Goal: Task Accomplishment & Management: Manage account settings

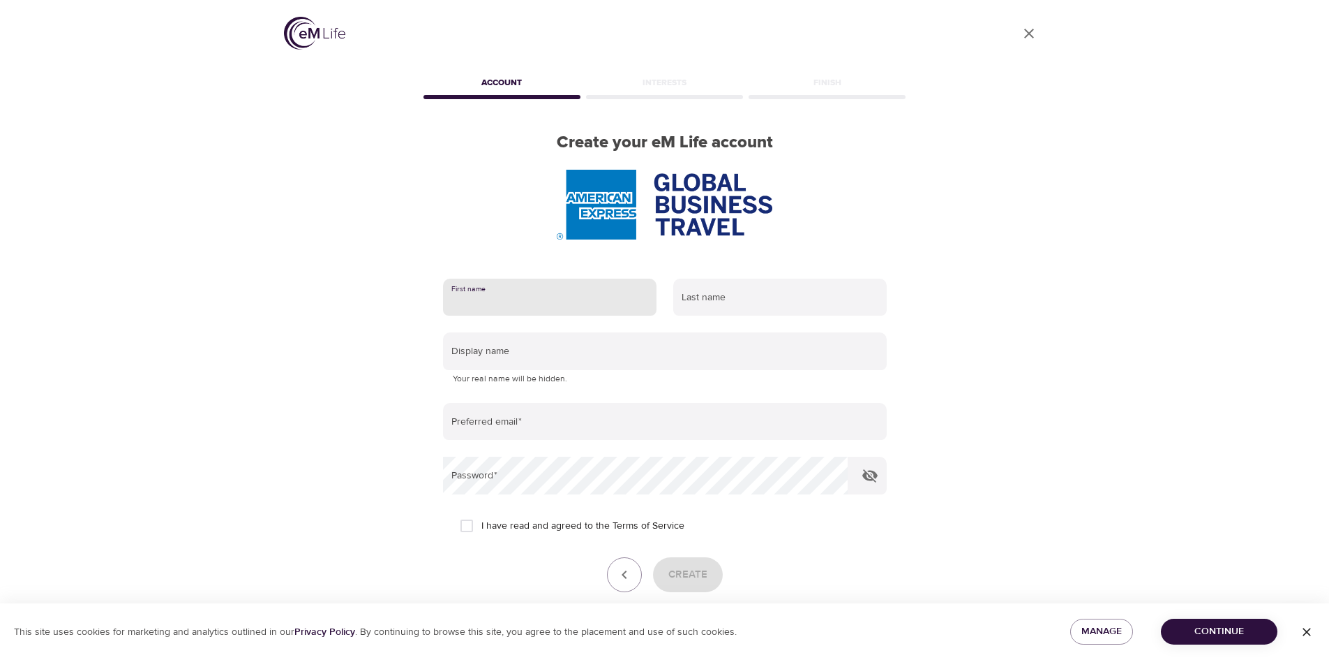
click at [549, 300] on input "text" at bounding box center [550, 297] width 214 height 38
type input "[PERSON_NAME]"
click at [722, 297] on input "text" at bounding box center [780, 297] width 214 height 38
type input "[PERSON_NAME]"
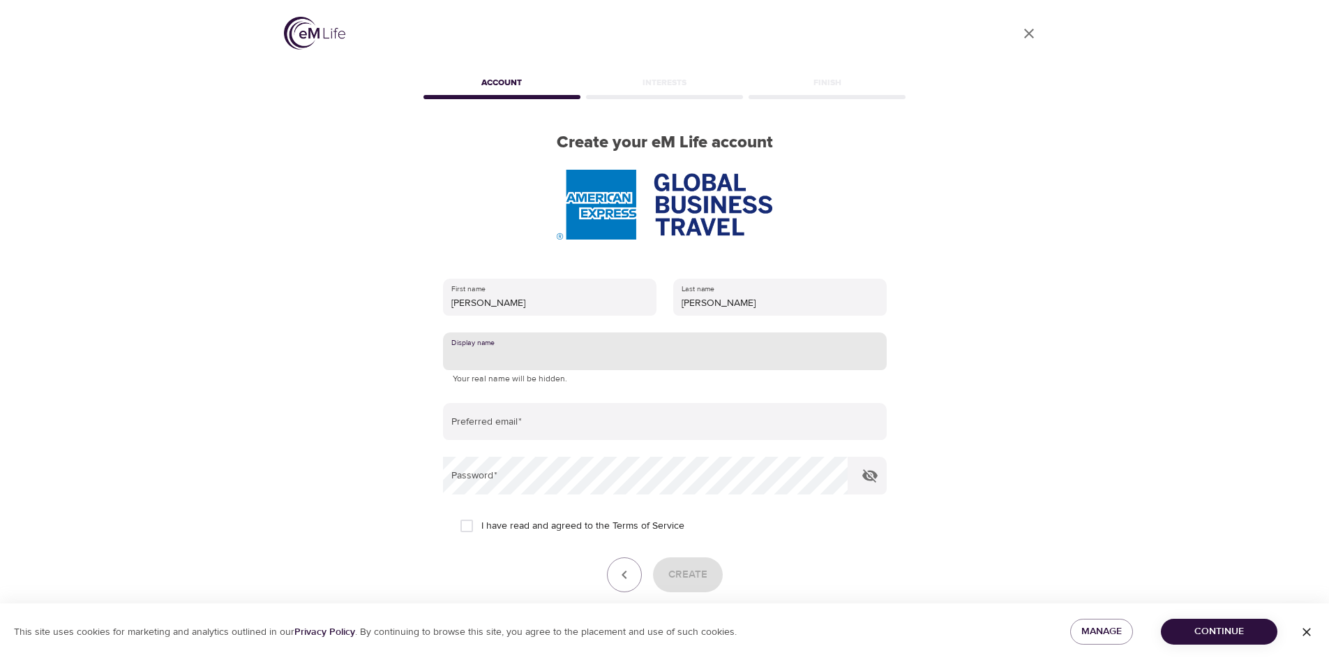
click at [664, 364] on input "text" at bounding box center [665, 351] width 444 height 38
type input "[PERSON_NAME]"
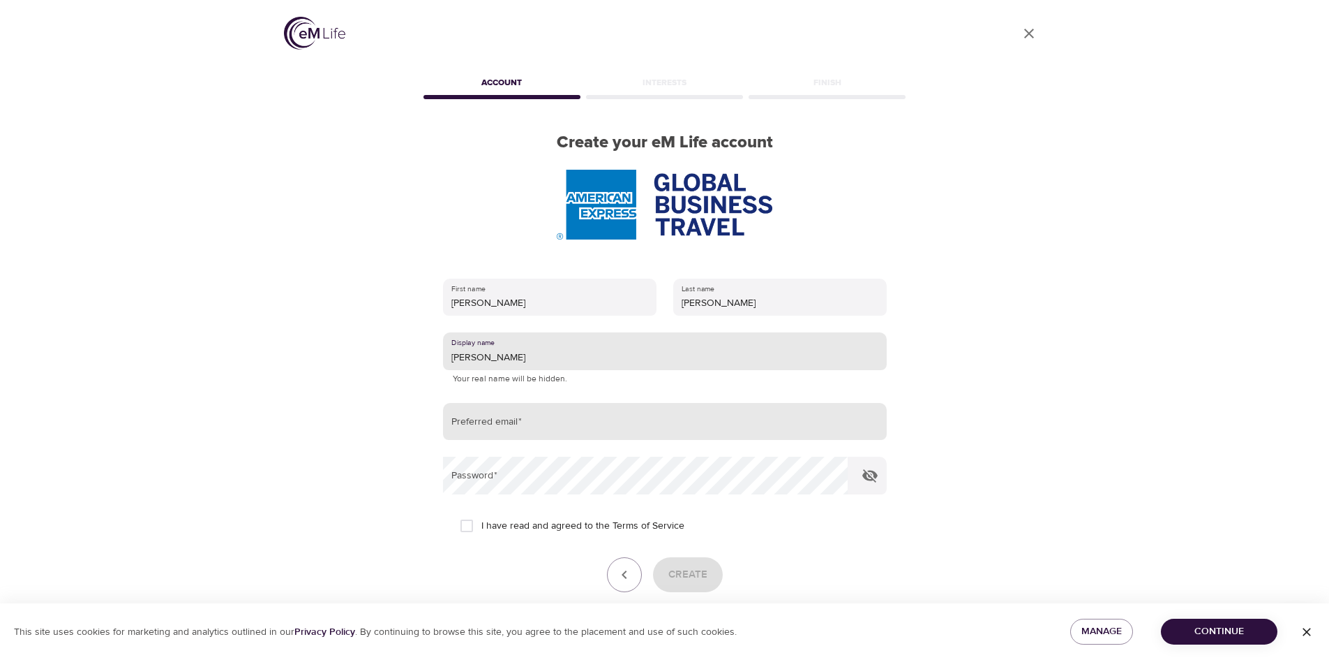
click at [540, 414] on input "email" at bounding box center [665, 422] width 444 height 38
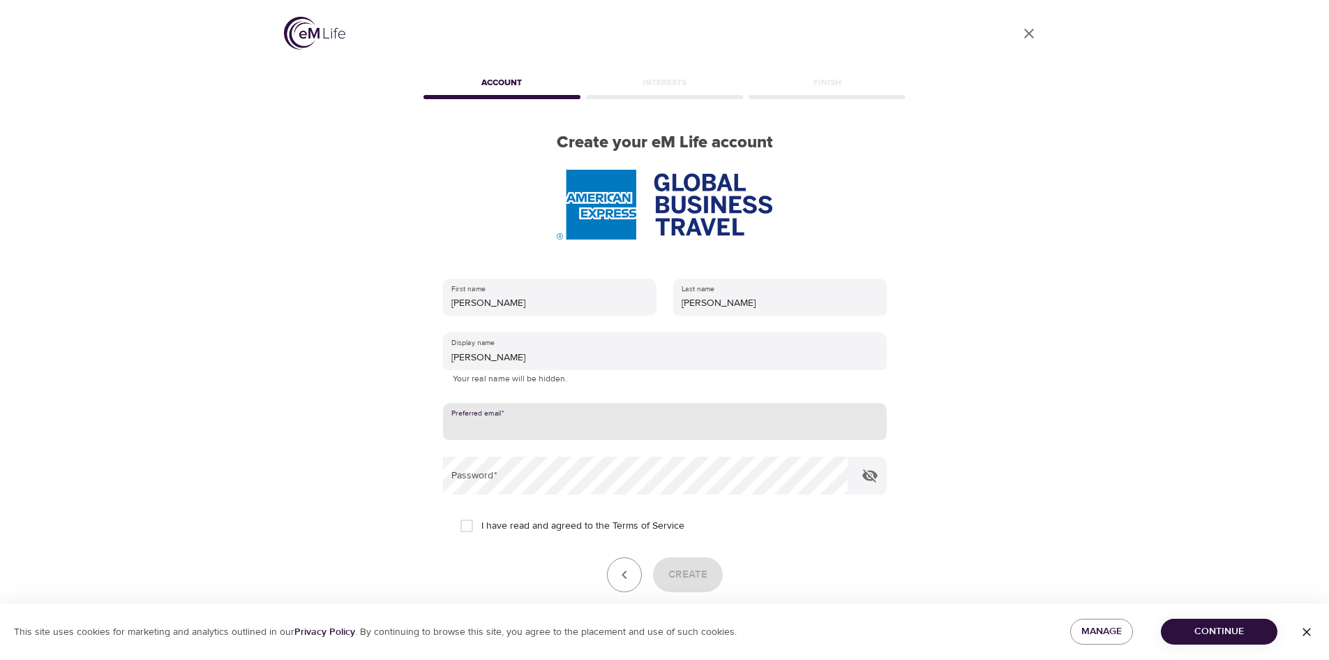
type input "[PERSON_NAME][EMAIL_ADDRESS][PERSON_NAME][DOMAIN_NAME]"
click at [468, 528] on input "I have read and agreed to the Terms of Service" at bounding box center [466, 525] width 29 height 29
checkbox input "true"
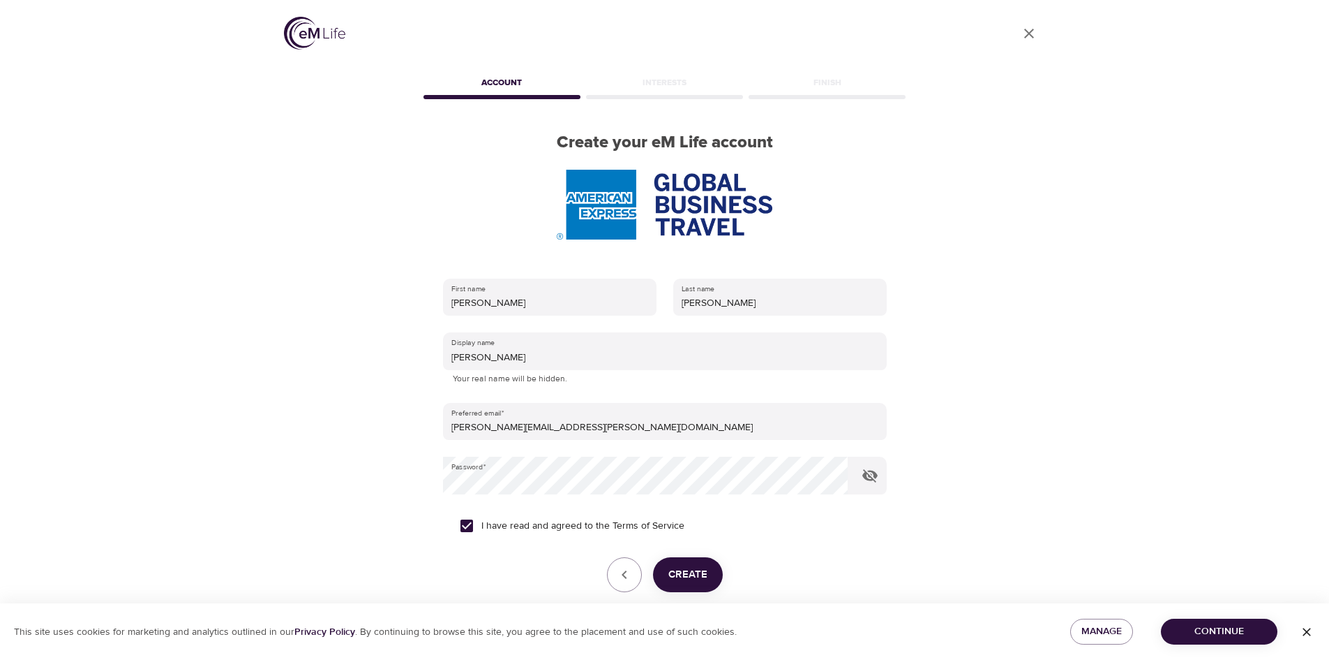
click at [730, 614] on div "This site uses cookies for marketing and analytics outlined in our Privacy Poli…" at bounding box center [664, 631] width 1329 height 57
click at [712, 586] on button "Create" at bounding box center [688, 574] width 70 height 35
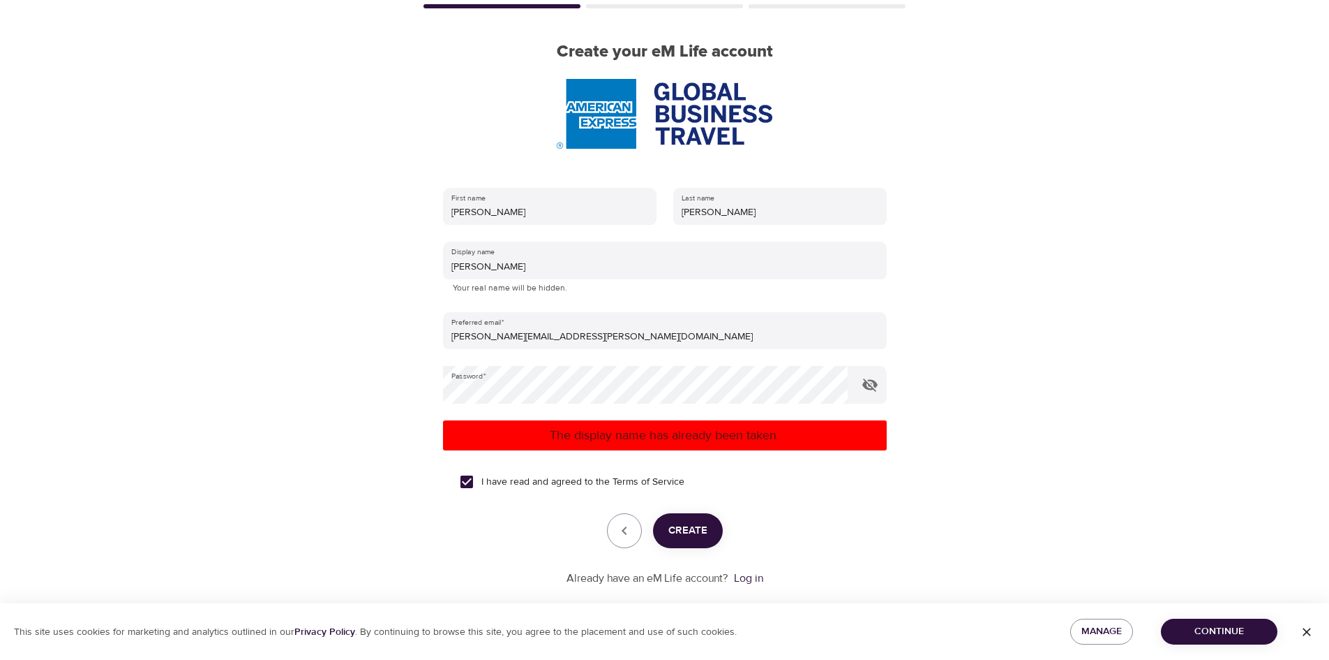
scroll to position [112, 0]
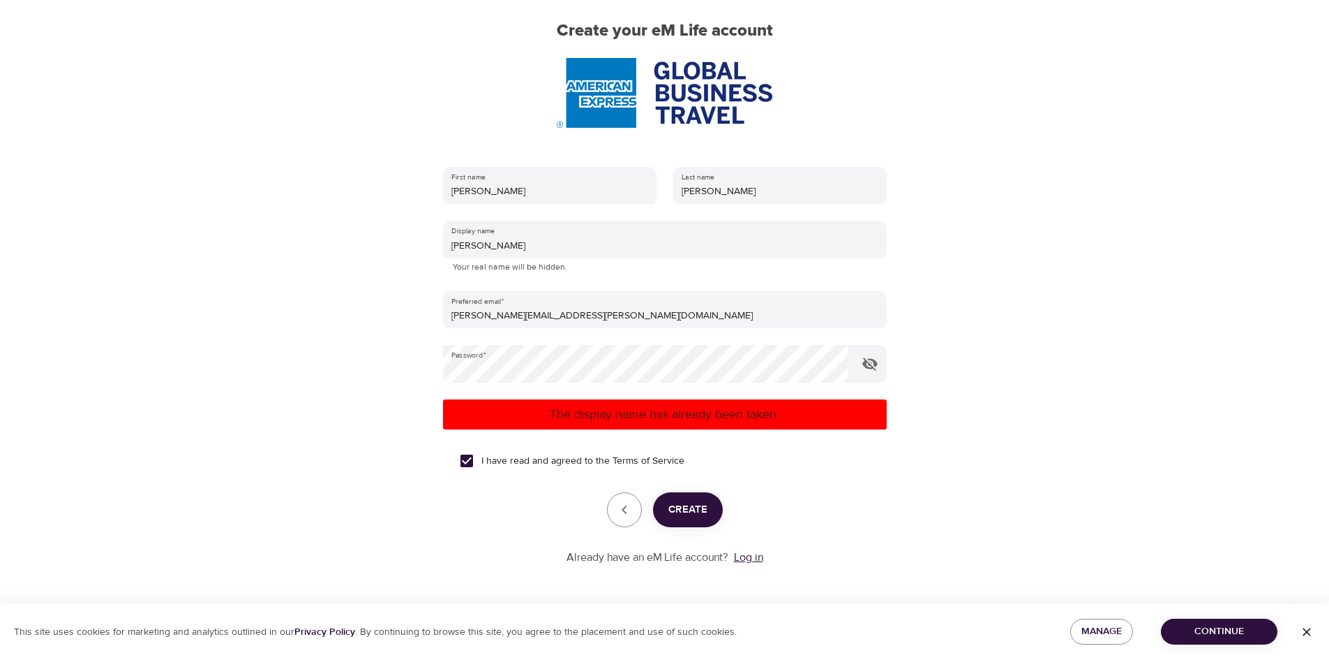
click at [750, 563] on link "Log in" at bounding box center [748, 557] width 29 height 14
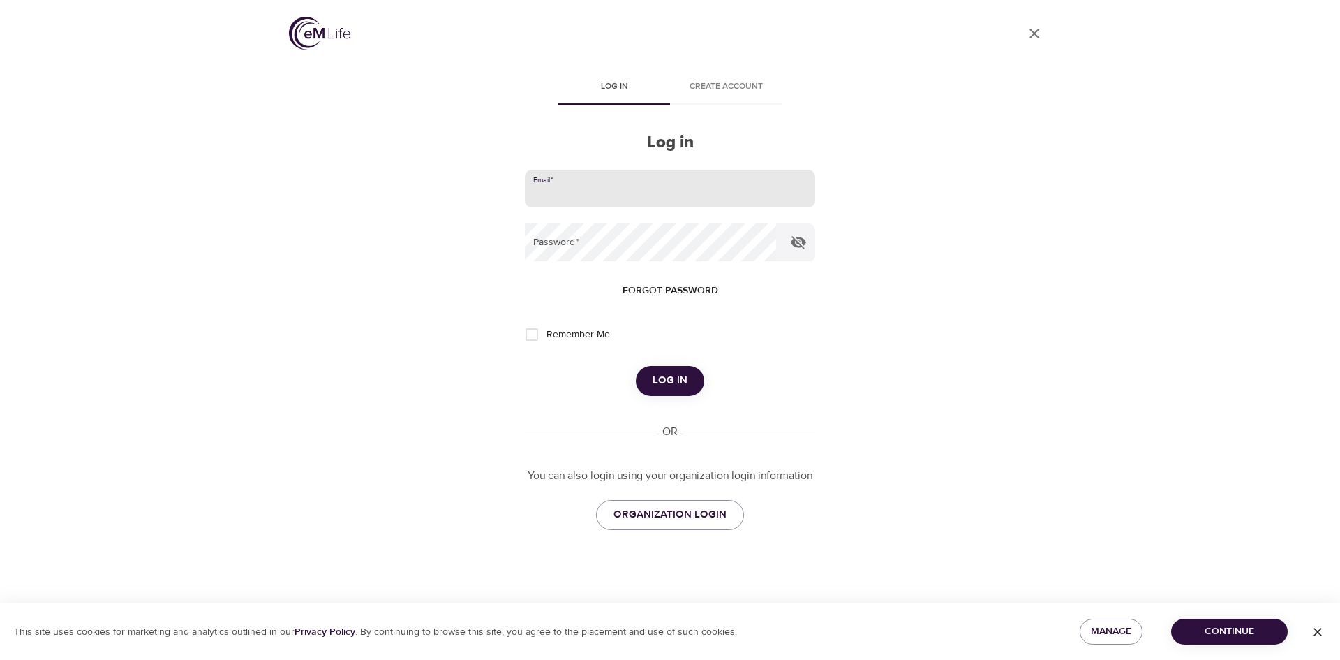
click at [608, 188] on input "email" at bounding box center [670, 189] width 290 height 38
type input "[PERSON_NAME][EMAIL_ADDRESS][PERSON_NAME][DOMAIN_NAME]"
click at [550, 327] on span "Remember Me" at bounding box center [578, 334] width 64 height 15
click at [546, 327] on input "Remember Me" at bounding box center [531, 334] width 29 height 29
checkbox input "true"
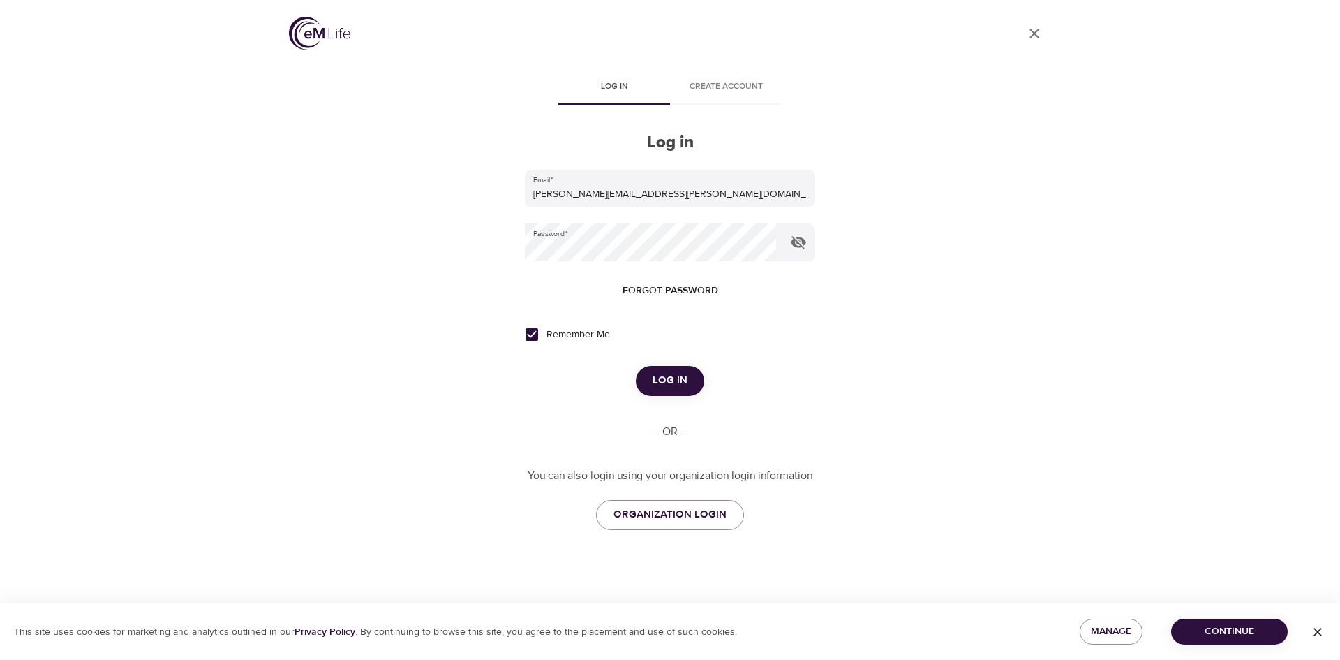
click at [699, 392] on div "Log in" at bounding box center [670, 380] width 290 height 29
click at [671, 386] on span "Log in" at bounding box center [670, 380] width 35 height 18
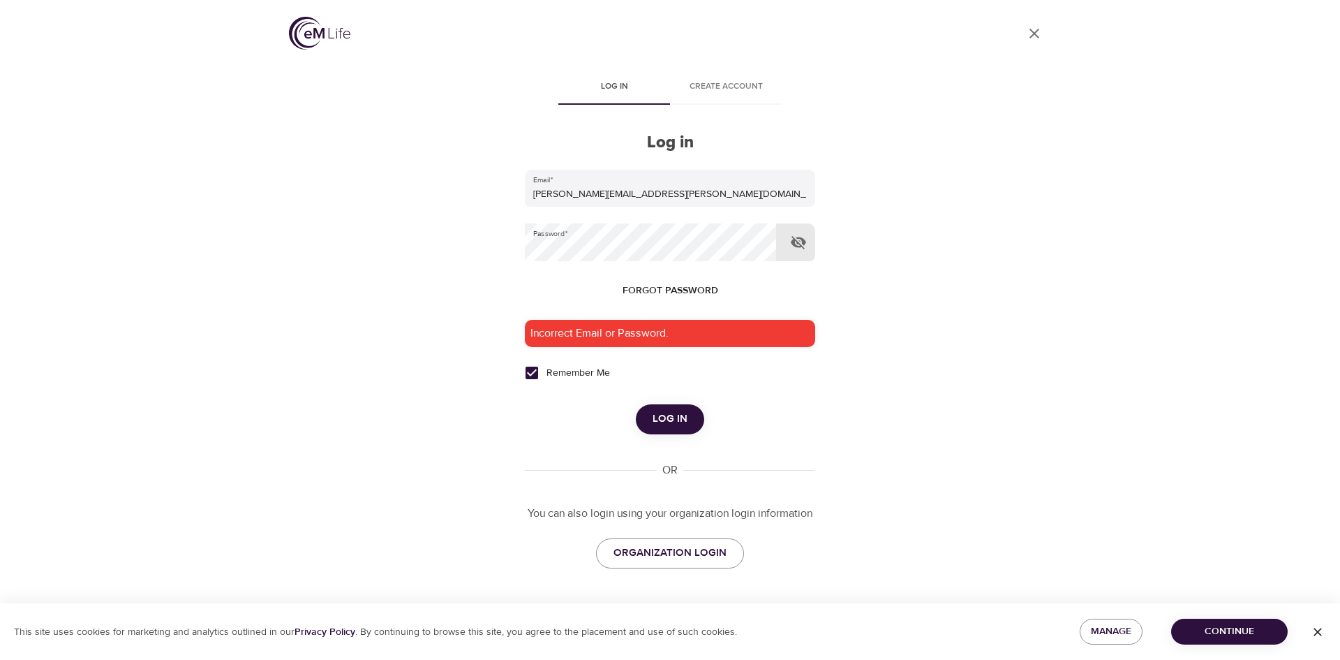
click at [807, 246] on button "button" at bounding box center [798, 241] width 33 height 33
click at [621, 196] on input "[PERSON_NAME][EMAIL_ADDRESS][PERSON_NAME][DOMAIN_NAME]" at bounding box center [670, 189] width 290 height 38
type input "lee.harrod@amexgbt.com"
click at [663, 420] on span "Log in" at bounding box center [670, 419] width 35 height 18
click at [656, 421] on span "Log in" at bounding box center [670, 419] width 35 height 18
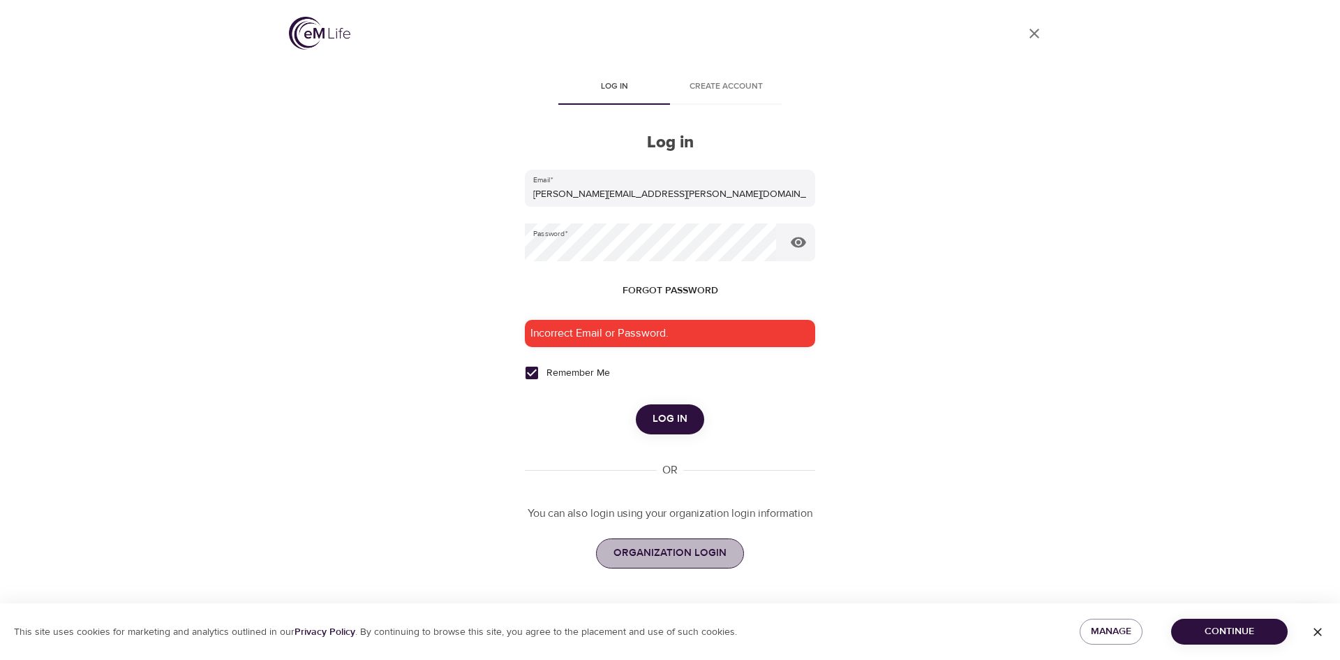
click at [686, 565] on link "ORGANIZATION LOGIN" at bounding box center [670, 552] width 148 height 29
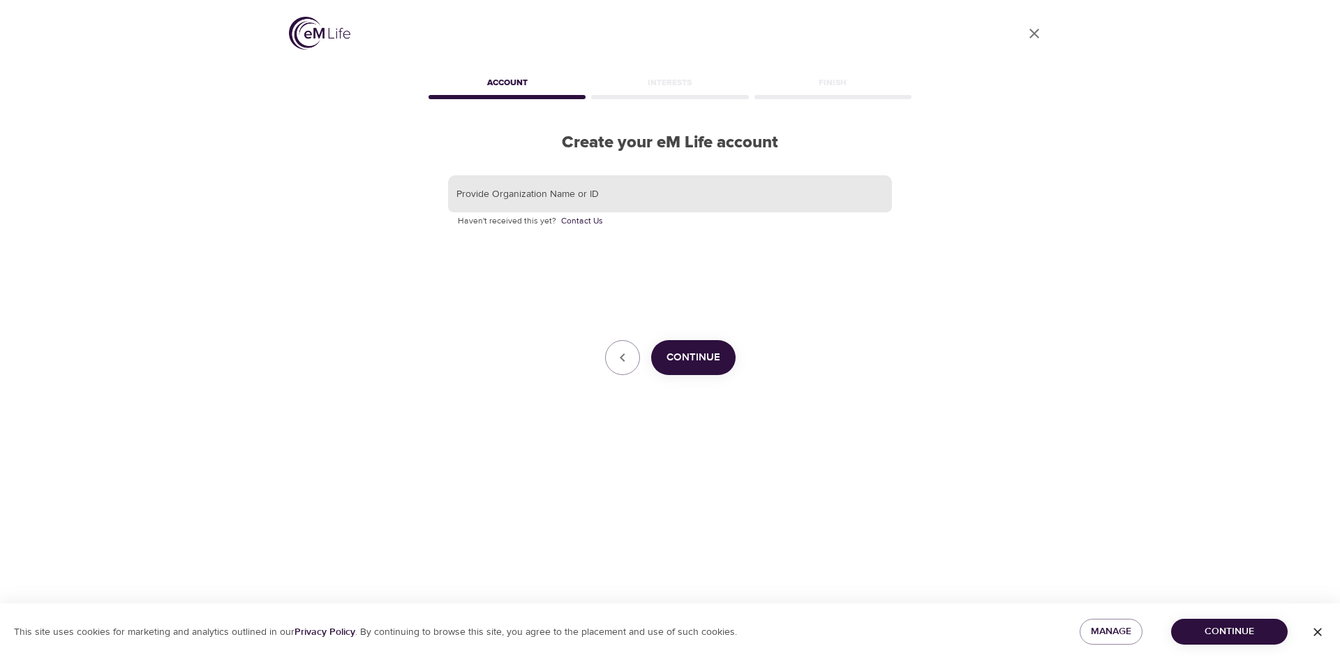
click at [538, 184] on input "text" at bounding box center [670, 194] width 444 height 38
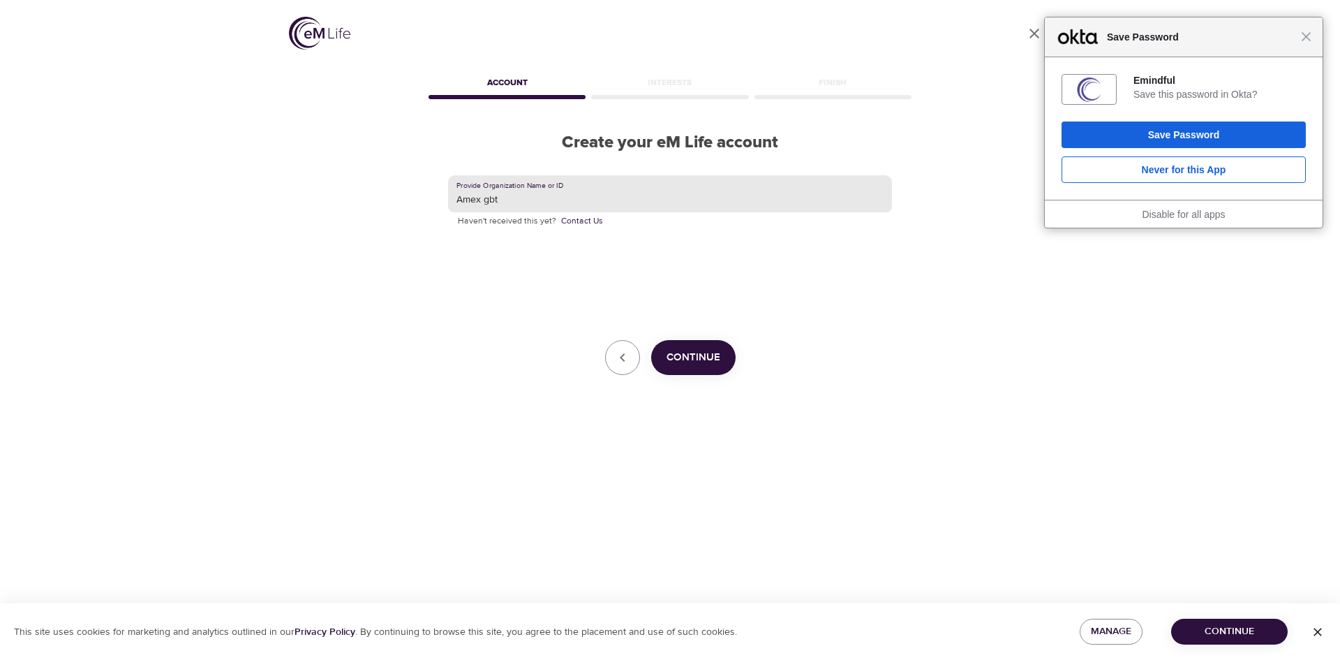
type input "Amex gbt"
click at [680, 364] on span "Continue" at bounding box center [693, 357] width 54 height 18
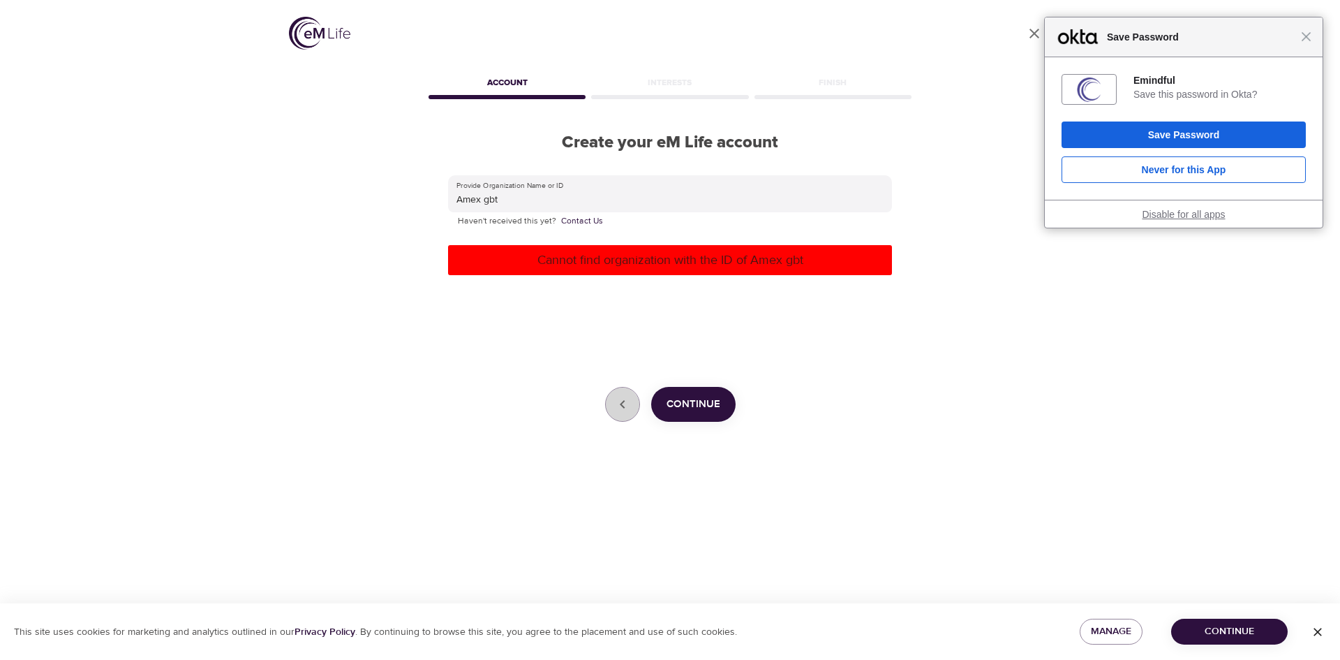
drag, startPoint x: 613, startPoint y: 393, endPoint x: 1154, endPoint y: 211, distance: 569.8
click at [613, 394] on button "button" at bounding box center [622, 404] width 35 height 35
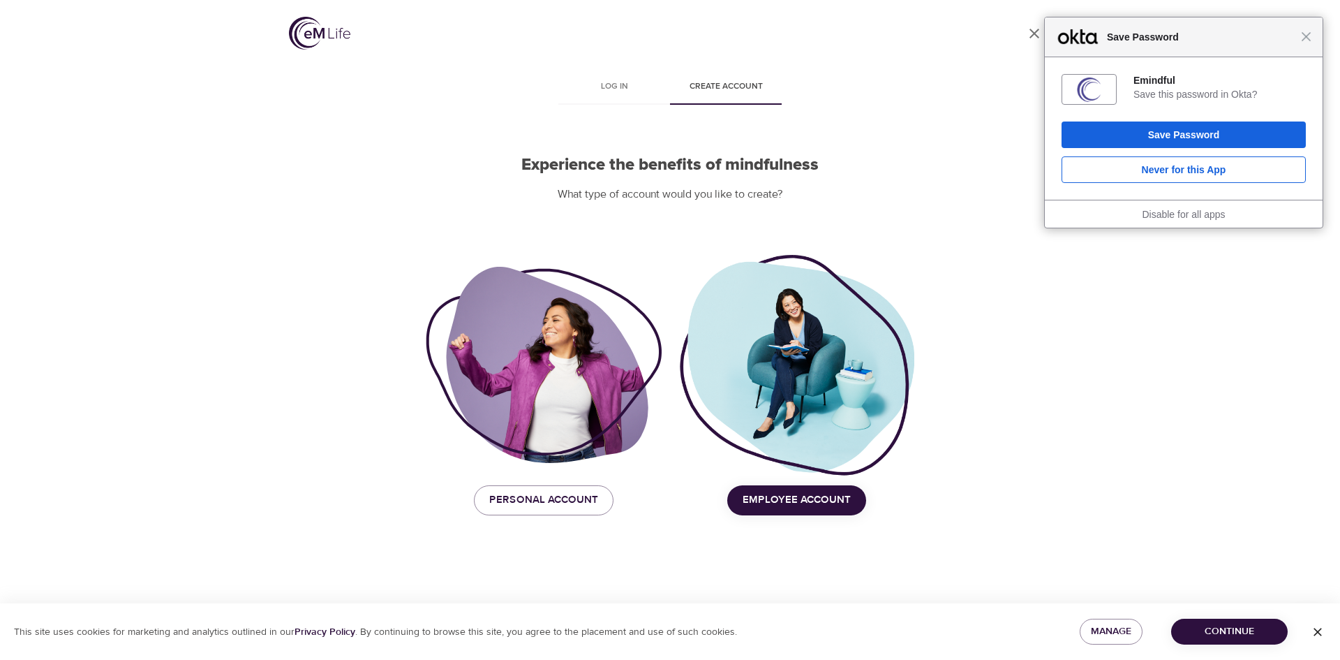
click at [1311, 36] on div "Close Save Password" at bounding box center [1184, 37] width 278 height 40
click at [1310, 42] on div "Close Save Password" at bounding box center [1184, 37] width 278 height 40
click at [609, 90] on span "Log in" at bounding box center [614, 87] width 95 height 15
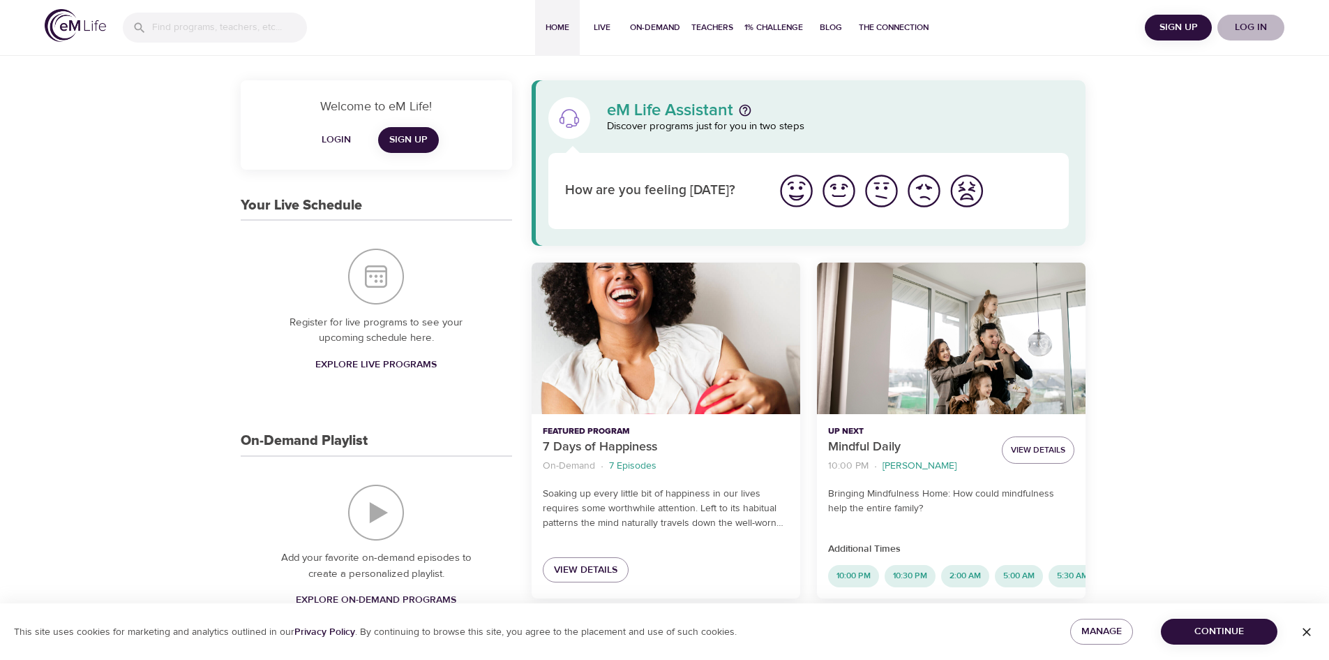
click at [1261, 31] on span "Log in" at bounding box center [1251, 27] width 56 height 17
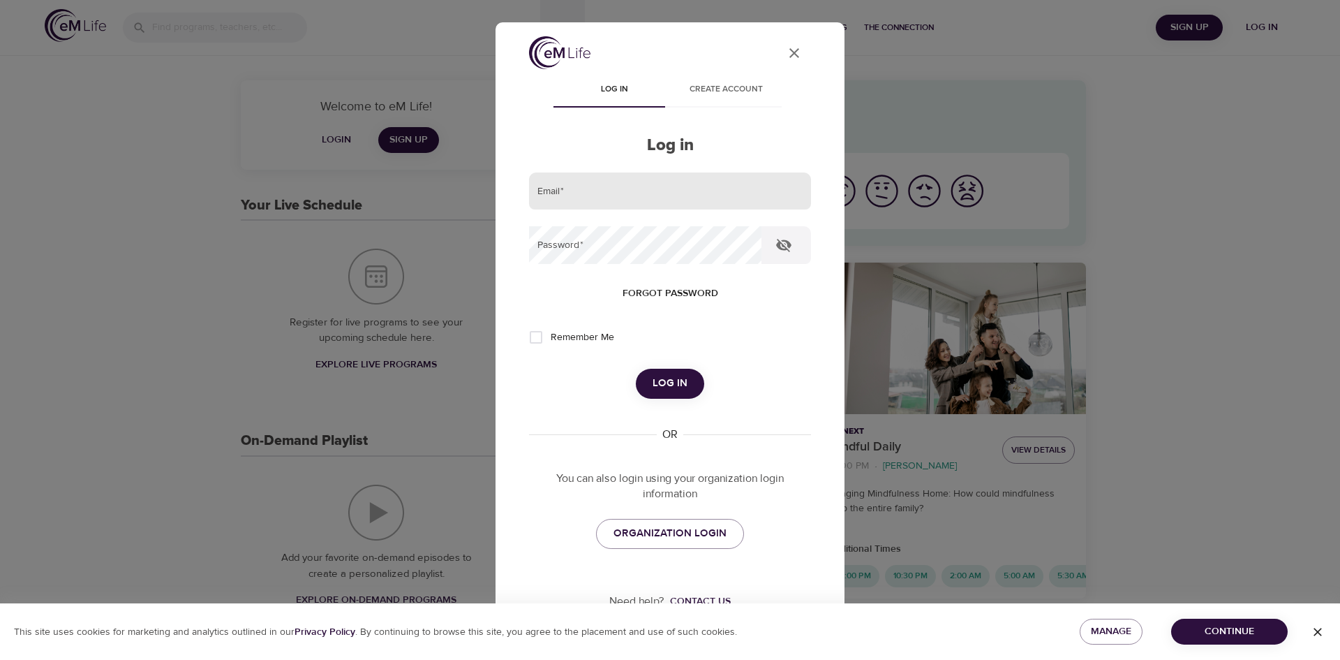
click at [680, 190] on input "email" at bounding box center [670, 191] width 282 height 38
click at [623, 200] on input "[PERSON_NAME][EMAIL_ADDRESS][PERSON_NAME][DOMAIN_NAME]" at bounding box center [670, 191] width 282 height 38
type input "lee.harrod@amexgbt.com"
click at [789, 247] on icon "button" at bounding box center [783, 245] width 15 height 13
click at [599, 338] on span "Remember Me" at bounding box center [583, 337] width 64 height 15
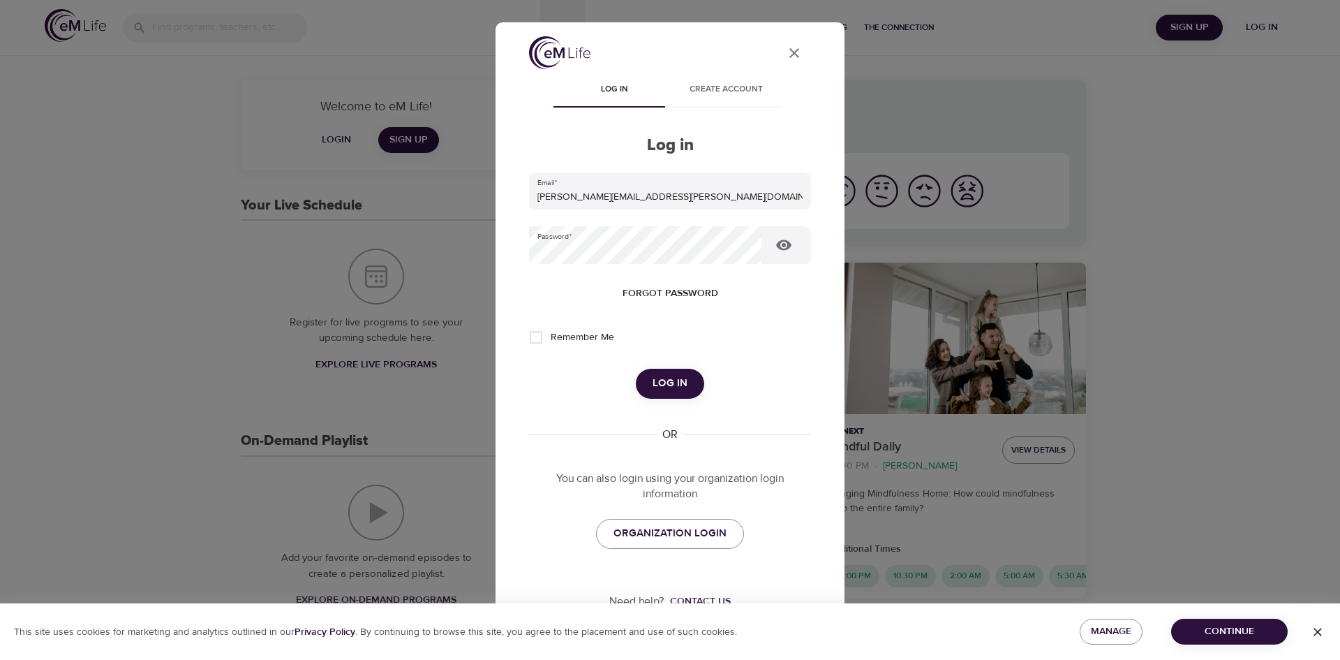
click at [551, 338] on input "Remember Me" at bounding box center [535, 336] width 29 height 29
checkbox input "true"
click at [690, 395] on button "Log in" at bounding box center [670, 382] width 68 height 29
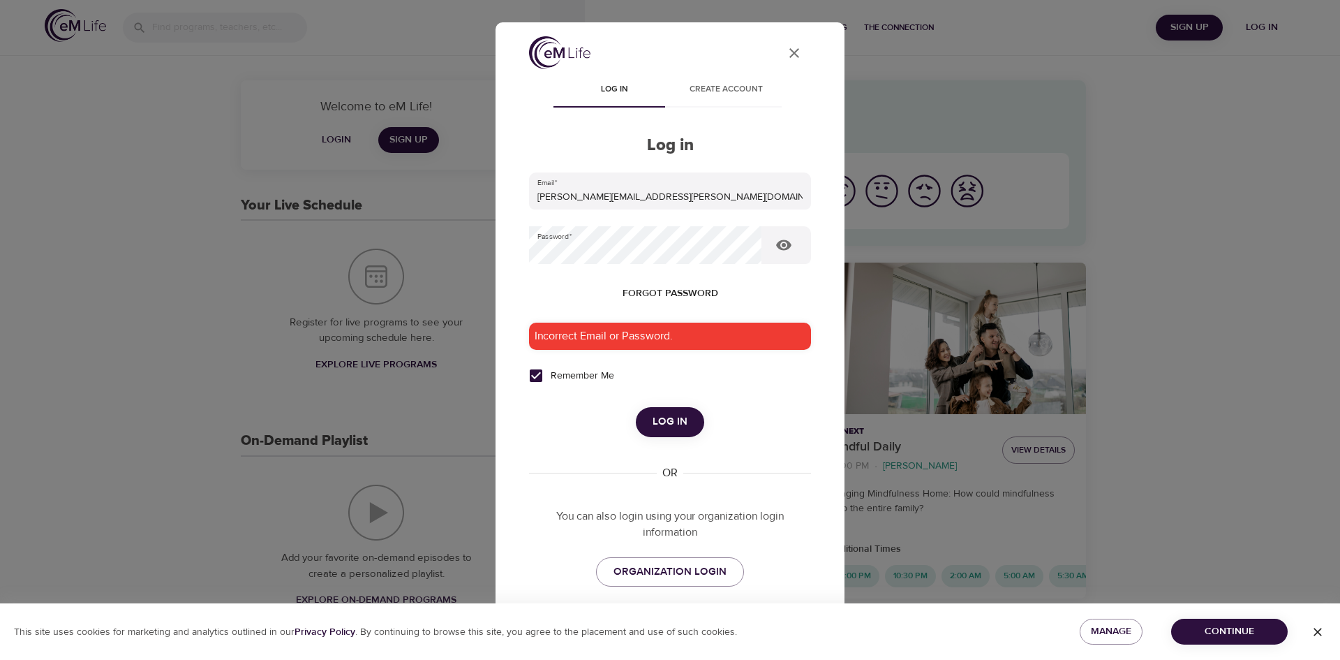
scroll to position [54, 0]
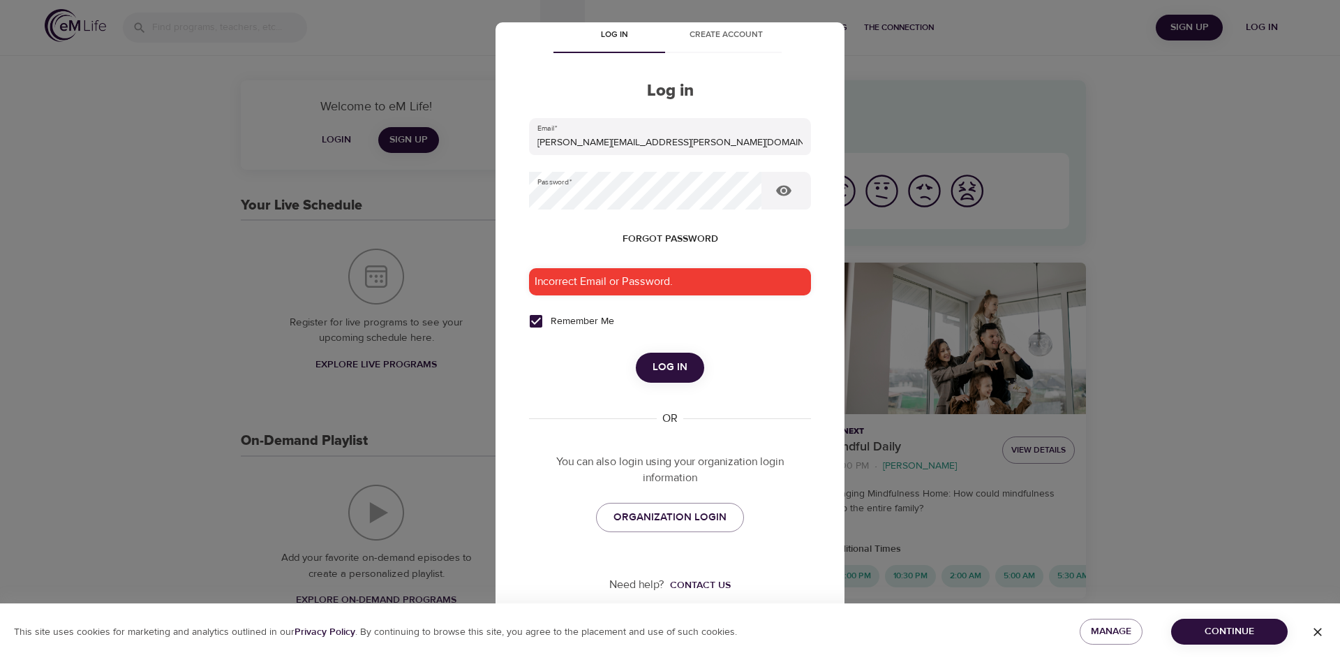
click at [639, 234] on span "Forgot password" at bounding box center [671, 238] width 96 height 17
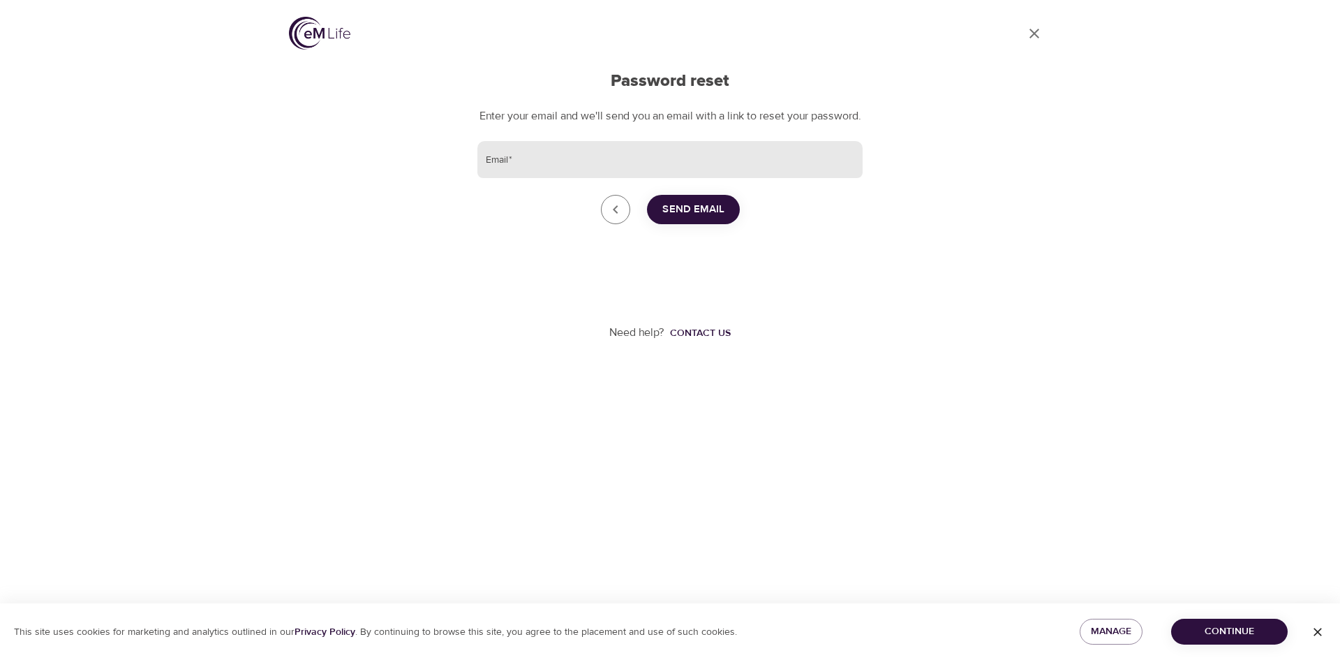
click at [596, 179] on input "Email   *" at bounding box center [669, 160] width 385 height 38
type input "lee.harrod@amexgbt.com"
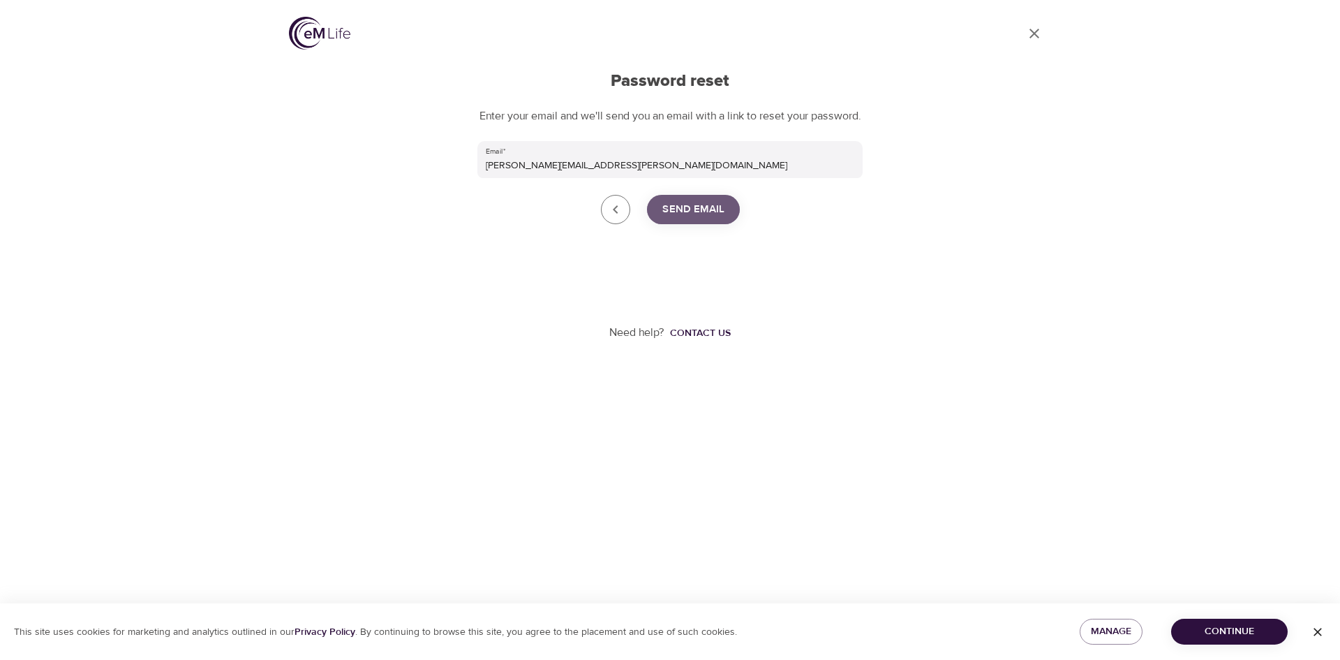
click at [717, 218] on span "Send Email" at bounding box center [693, 209] width 62 height 18
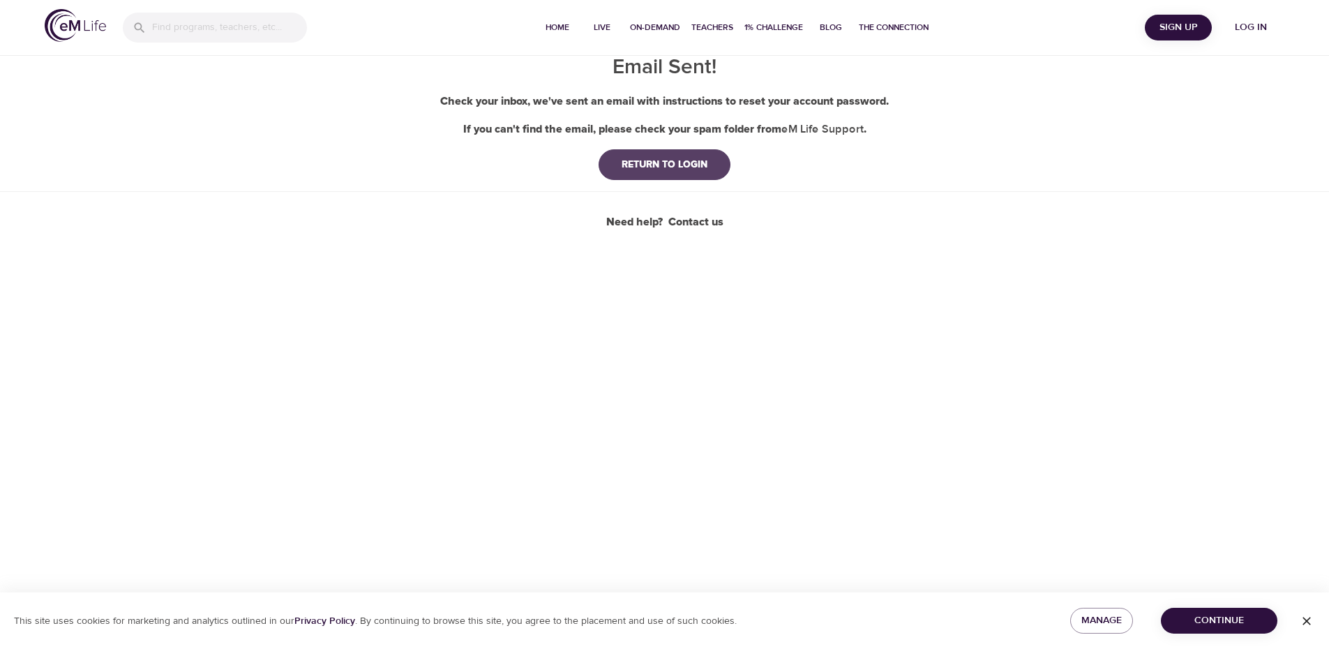
click at [669, 172] on div "RETURN TO LOGIN" at bounding box center [665, 165] width 108 height 14
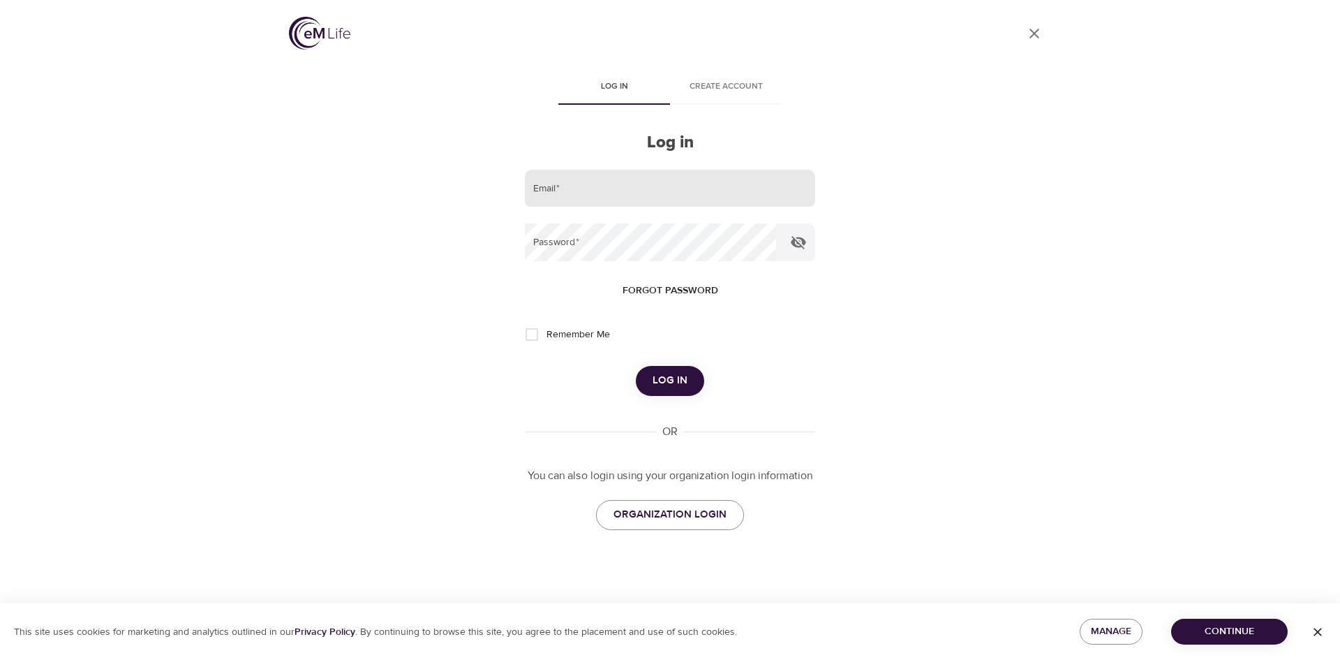
drag, startPoint x: 578, startPoint y: 195, endPoint x: 626, endPoint y: 205, distance: 49.3
click at [578, 195] on input "email" at bounding box center [670, 189] width 290 height 38
type input "lee.harrod@amexgbt.com"
click at [702, 278] on button "Forgot password" at bounding box center [670, 291] width 107 height 26
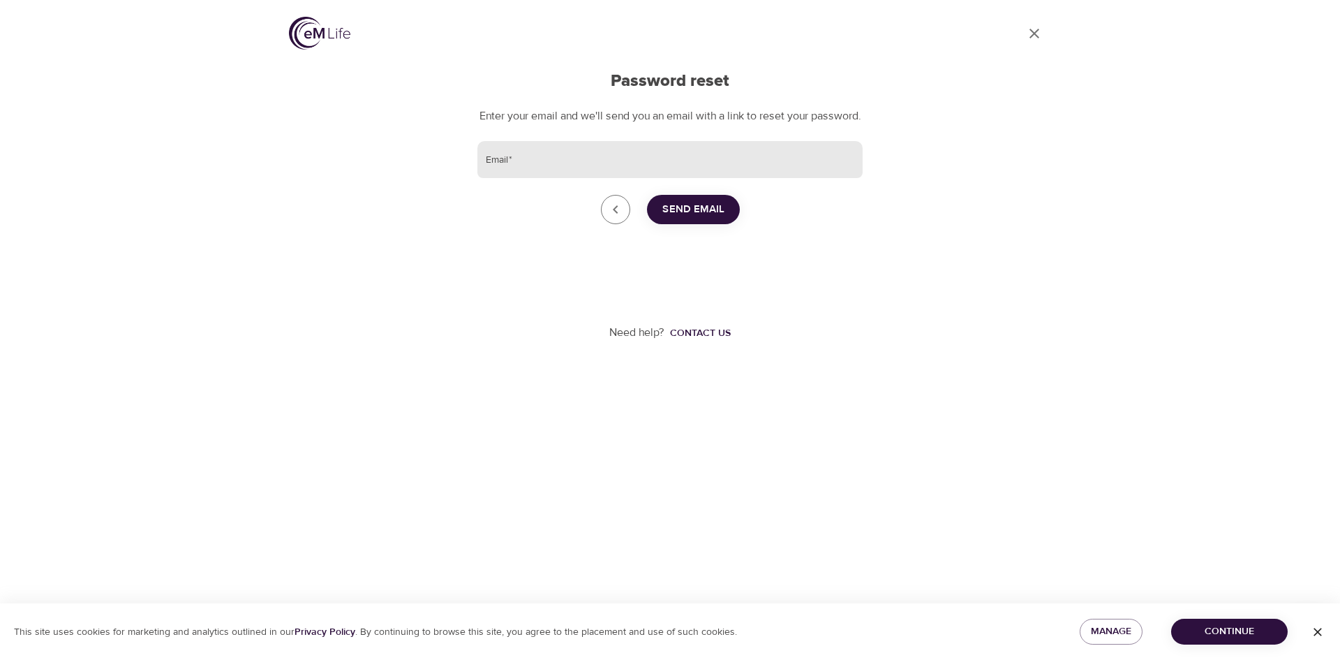
click at [564, 179] on input "Email   *" at bounding box center [669, 160] width 385 height 38
click at [592, 179] on input "[PERSON_NAME][EMAIL_ADDRESS][PERSON_NAME][DOMAIN_NAME]" at bounding box center [669, 160] width 385 height 38
click at [615, 179] on input "[PERSON_NAME][EMAIL_ADDRESS][PERSON_NAME][DOMAIN_NAME]" at bounding box center [669, 160] width 385 height 38
type input "lee.harrod@amexgbt.com"
click at [693, 218] on span "Send Email" at bounding box center [693, 209] width 62 height 18
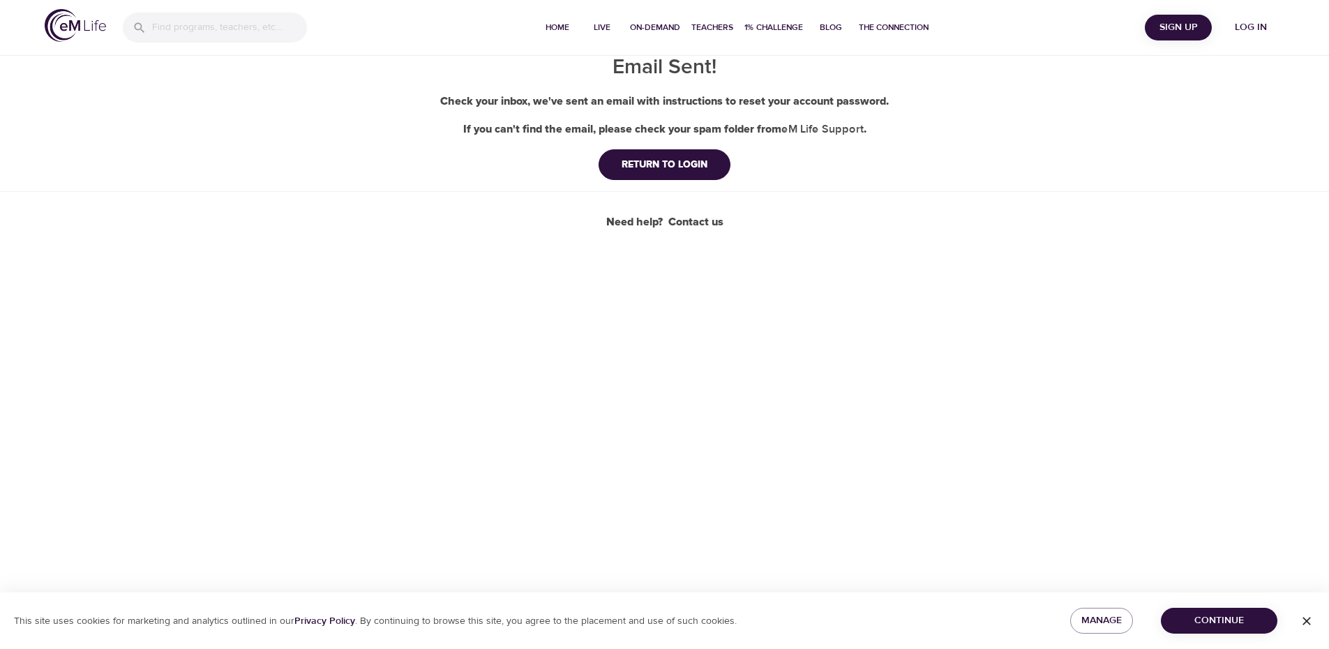
click at [1252, 25] on span "Log in" at bounding box center [1251, 27] width 56 height 17
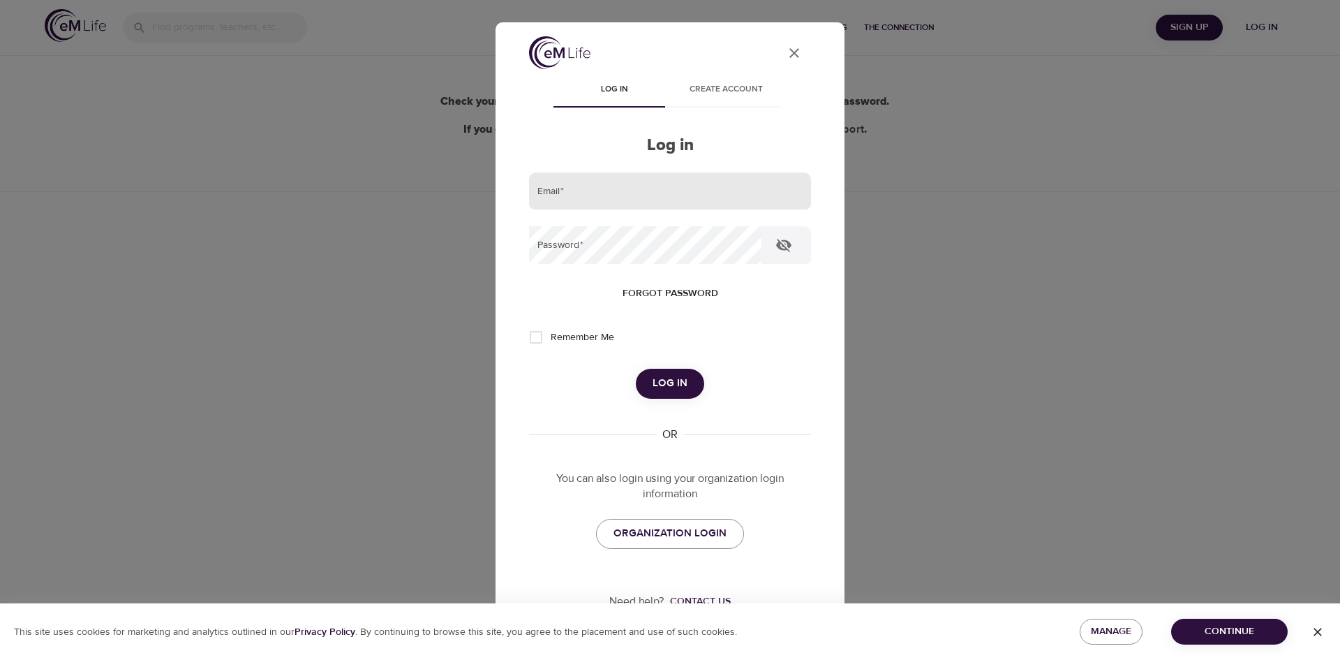
click at [661, 196] on input "email" at bounding box center [670, 191] width 282 height 38
click at [675, 385] on span "Log in" at bounding box center [670, 383] width 35 height 18
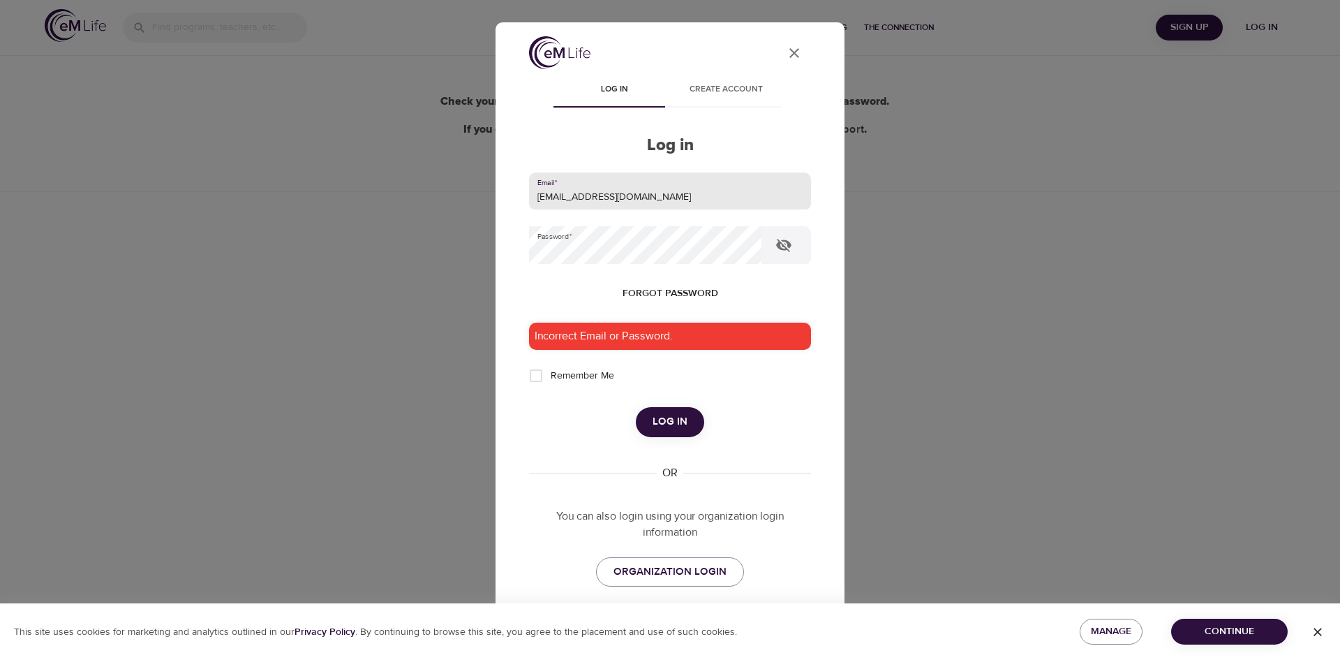
drag, startPoint x: 662, startPoint y: 197, endPoint x: 460, endPoint y: 184, distance: 202.1
click at [460, 184] on div "User Profile Log in Create account Log in Email   * leeharrod1980@gmail.com Pas…" at bounding box center [670, 330] width 1340 height 660
type input "lee.harrod@amexgbt.com"
click at [687, 340] on div "Incorrect Email or Password." at bounding box center [670, 335] width 282 height 27
click at [655, 434] on button "Log in" at bounding box center [670, 421] width 68 height 29
